Goal: Task Accomplishment & Management: Manage account settings

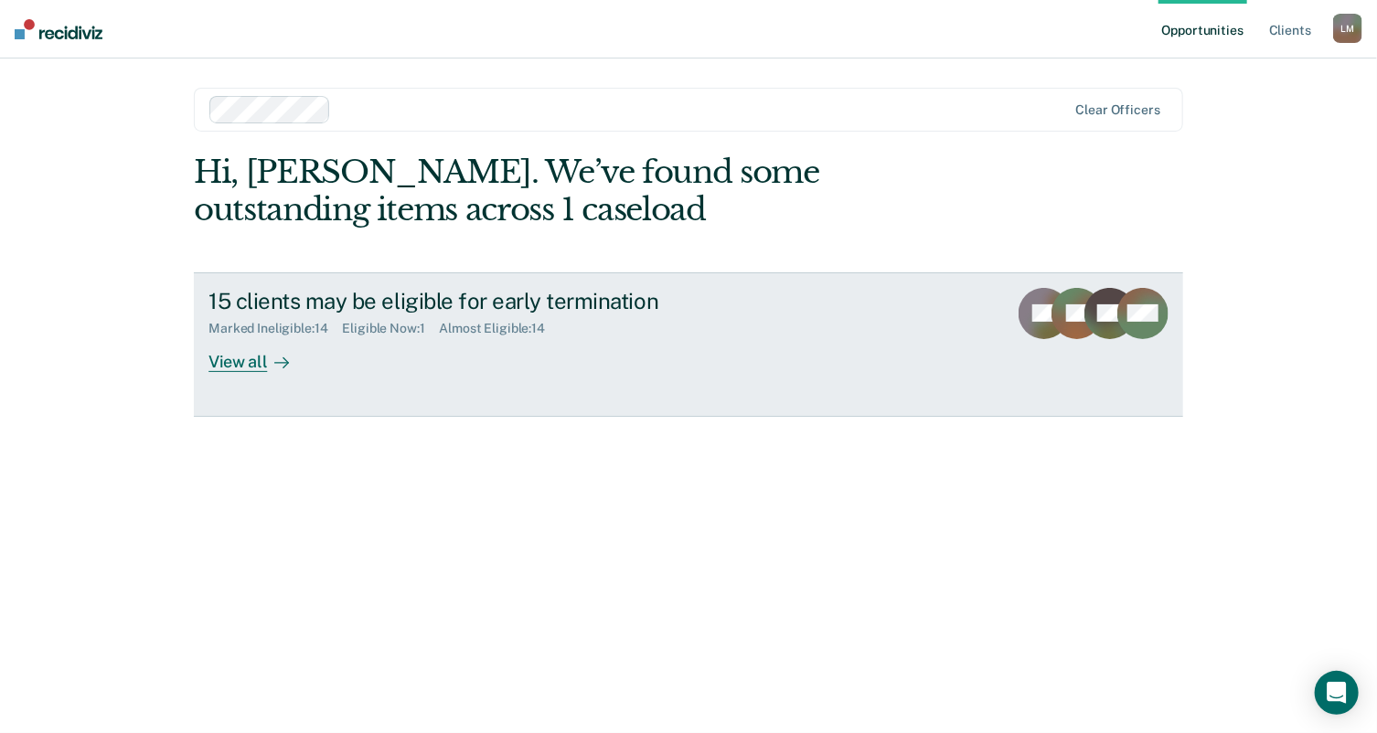
click at [250, 365] on div "View all" at bounding box center [259, 354] width 102 height 36
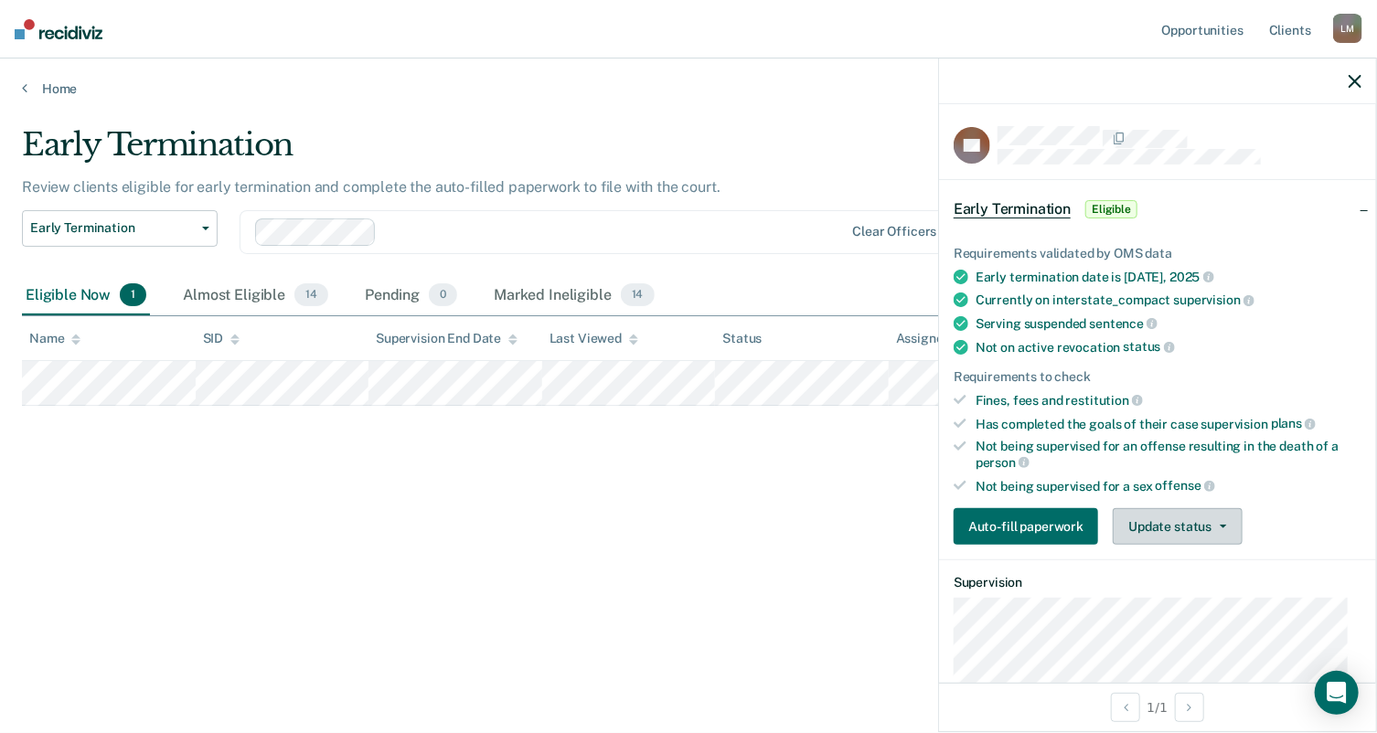
click at [1225, 518] on button "Update status" at bounding box center [1176, 526] width 129 height 37
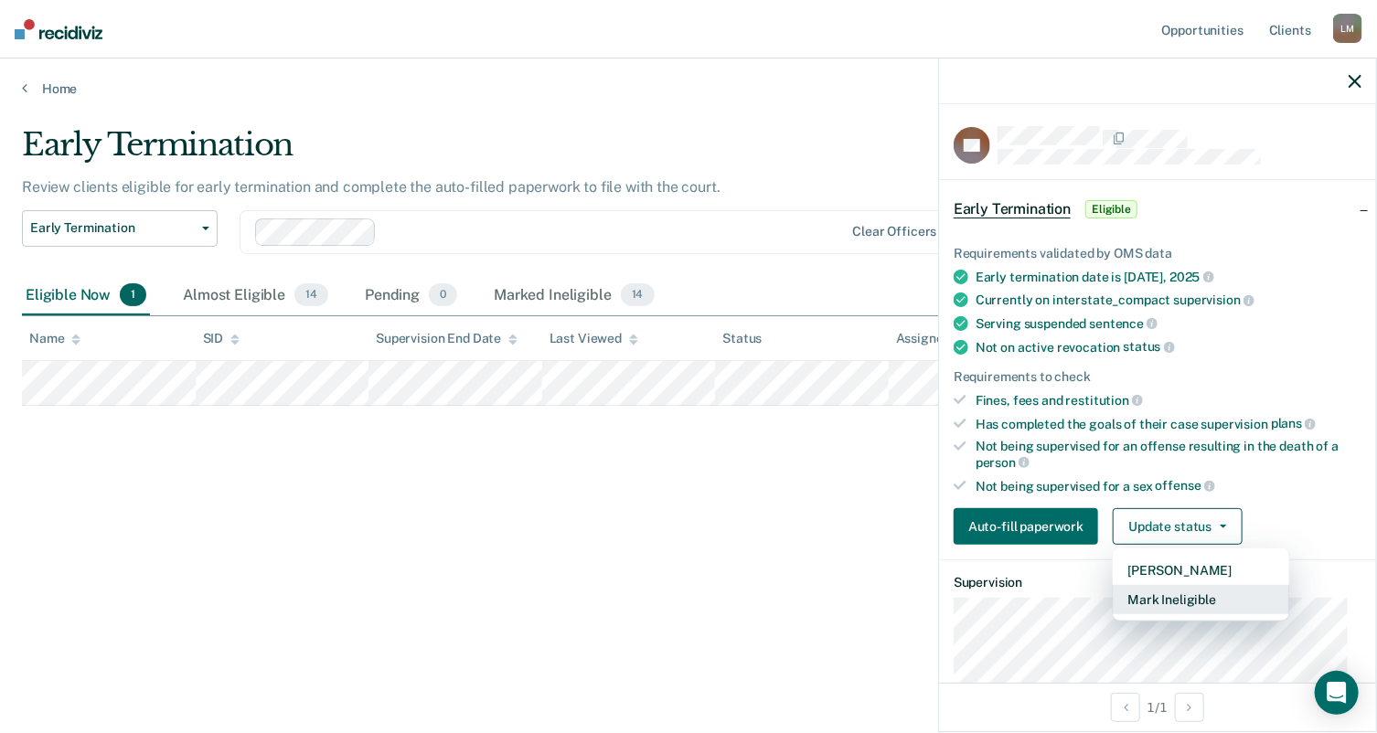
click at [1166, 593] on button "Mark Ineligible" at bounding box center [1200, 599] width 176 height 29
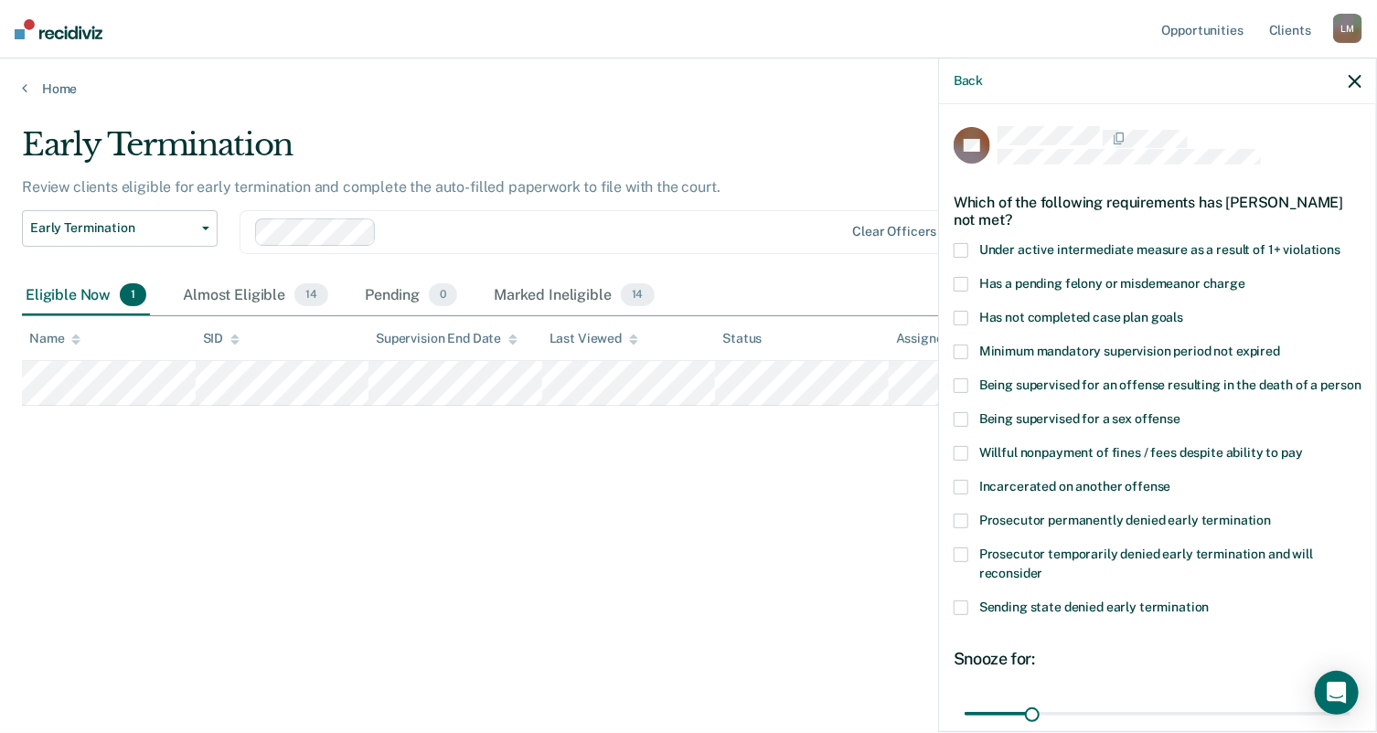
click at [958, 315] on span at bounding box center [960, 318] width 15 height 15
click at [959, 250] on span at bounding box center [960, 250] width 15 height 15
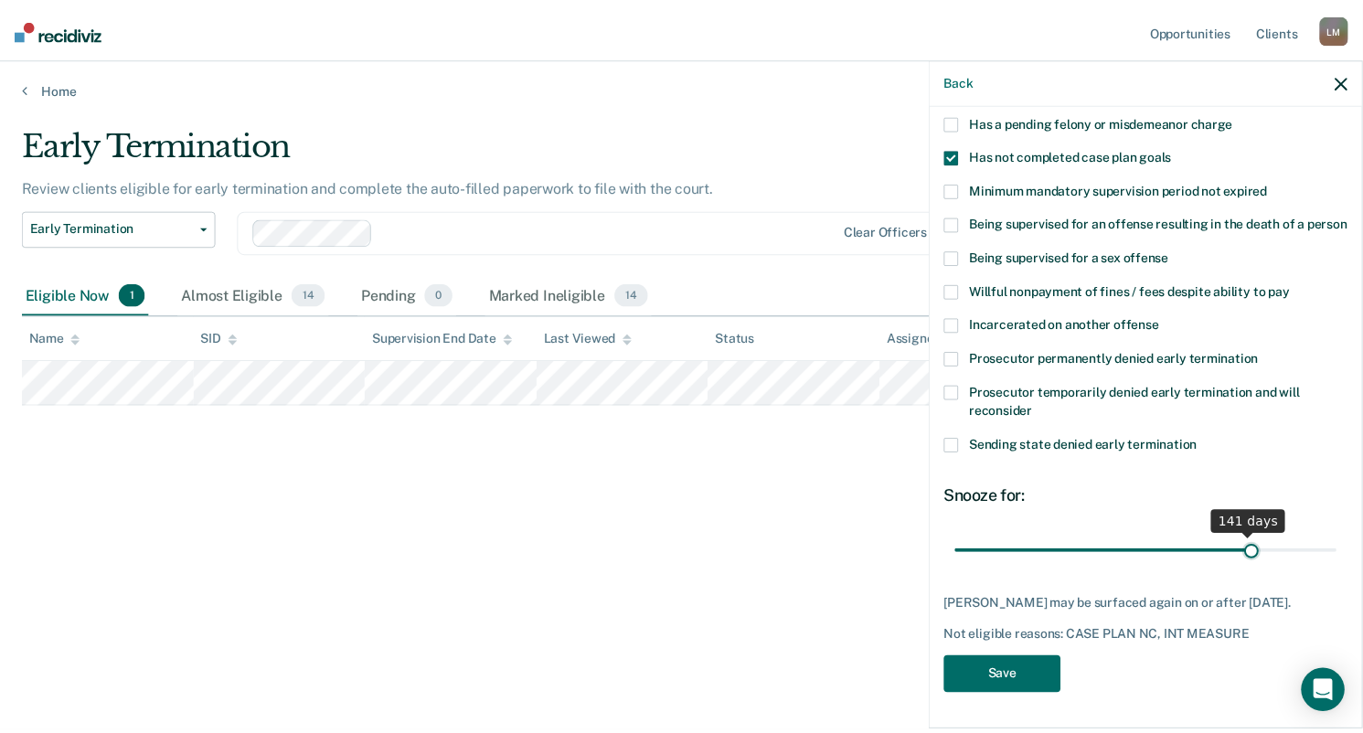
scroll to position [178, 0]
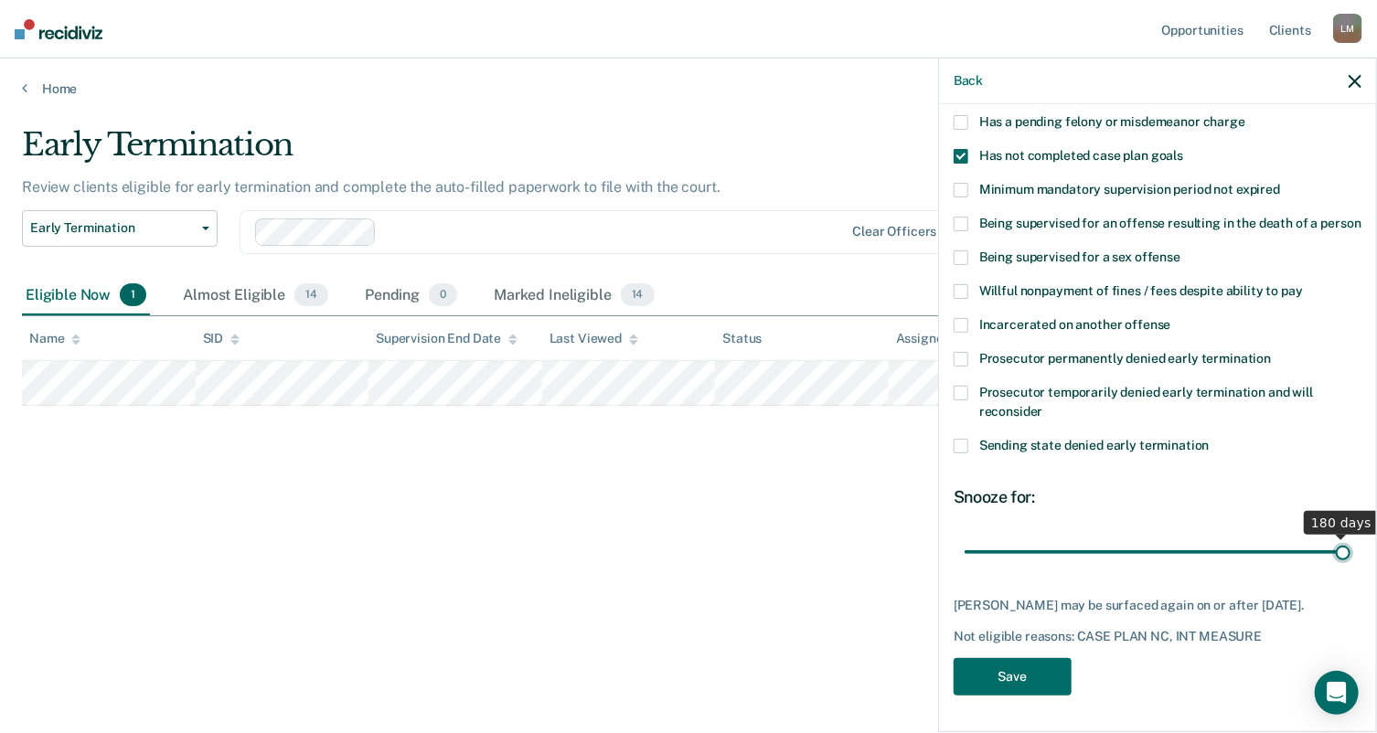
drag, startPoint x: 1029, startPoint y: 546, endPoint x: 1345, endPoint y: 510, distance: 318.3
type input "180"
click at [1345, 537] on input "range" at bounding box center [1157, 553] width 386 height 32
click at [1015, 680] on button "Save" at bounding box center [1012, 676] width 118 height 37
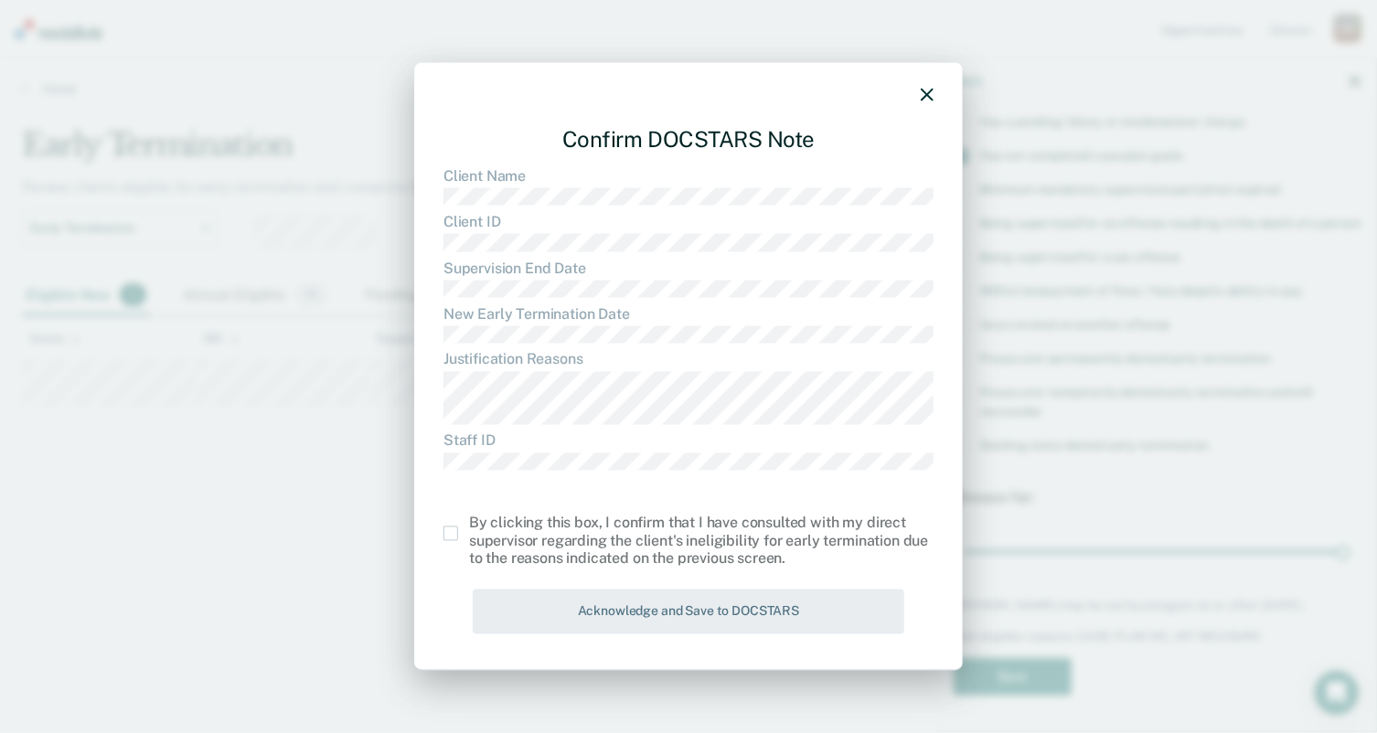
click at [455, 532] on span at bounding box center [450, 533] width 15 height 15
click at [469, 526] on input "checkbox" at bounding box center [469, 526] width 0 height 0
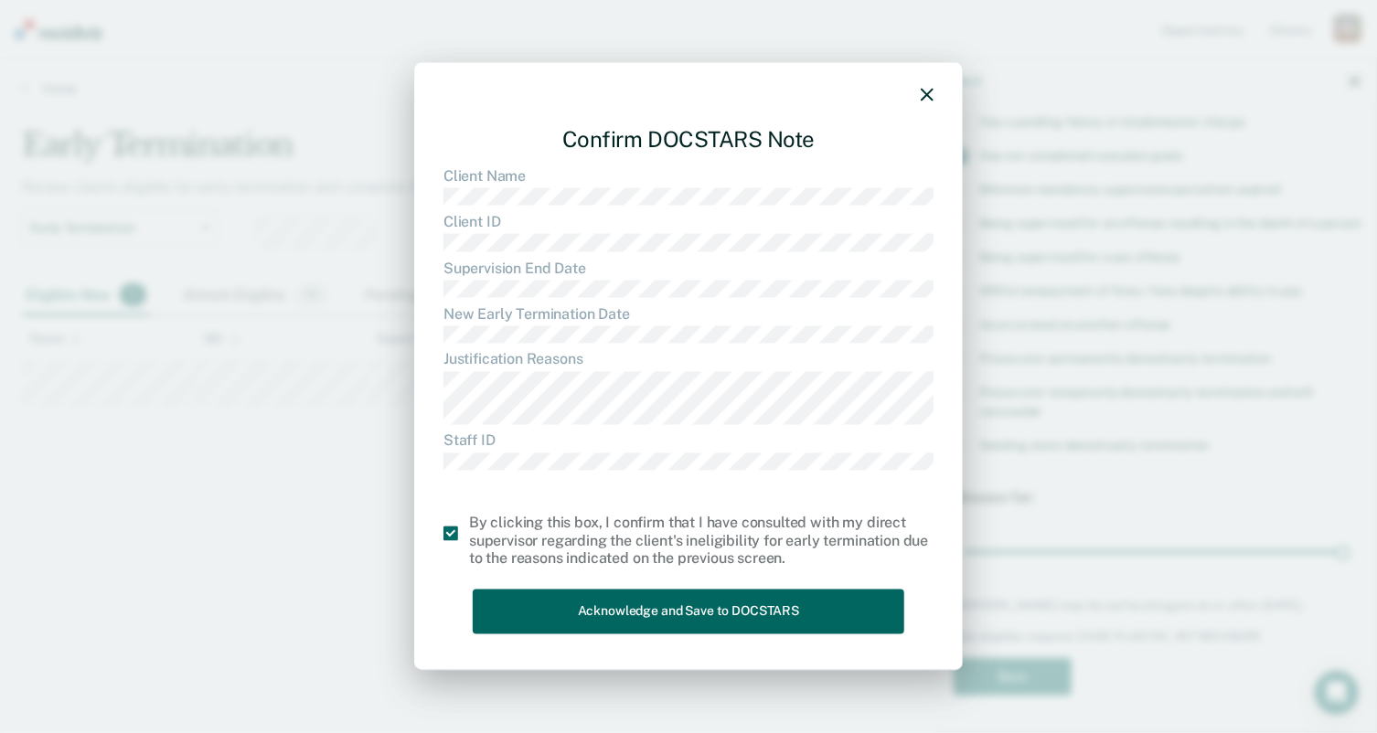
click at [578, 607] on button "Acknowledge and Save to DOCSTARS" at bounding box center [688, 612] width 431 height 45
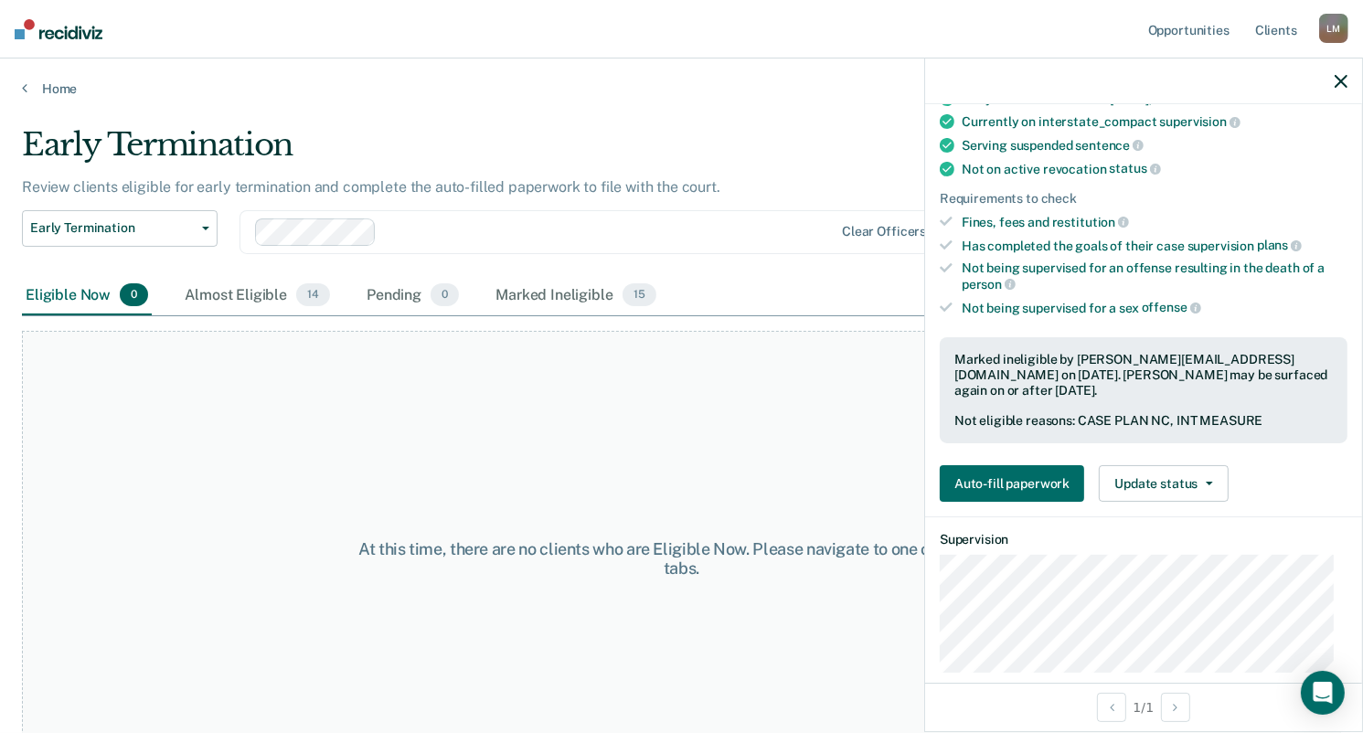
click at [1329, 30] on div "[PERSON_NAME]" at bounding box center [1333, 28] width 29 height 29
click at [1212, 122] on link "Log Out" at bounding box center [1259, 120] width 147 height 16
